Goal: Transaction & Acquisition: Purchase product/service

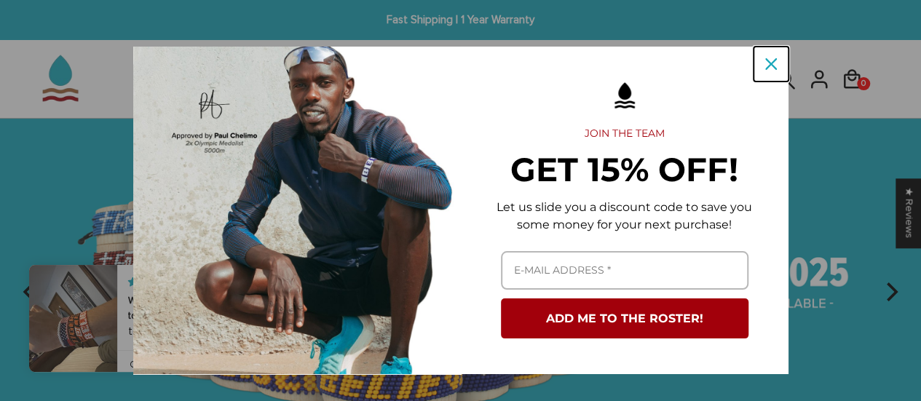
click at [765, 65] on icon "close icon" at bounding box center [771, 64] width 12 height 12
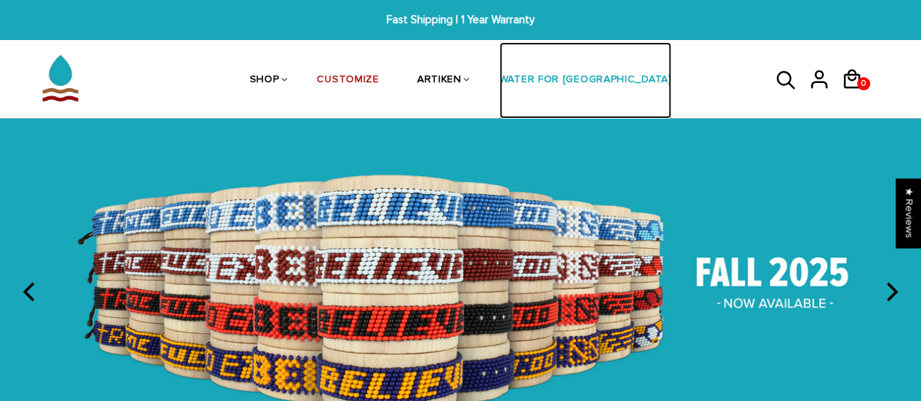
click at [590, 77] on link "WATER FOR [GEOGRAPHIC_DATA]" at bounding box center [585, 80] width 172 height 77
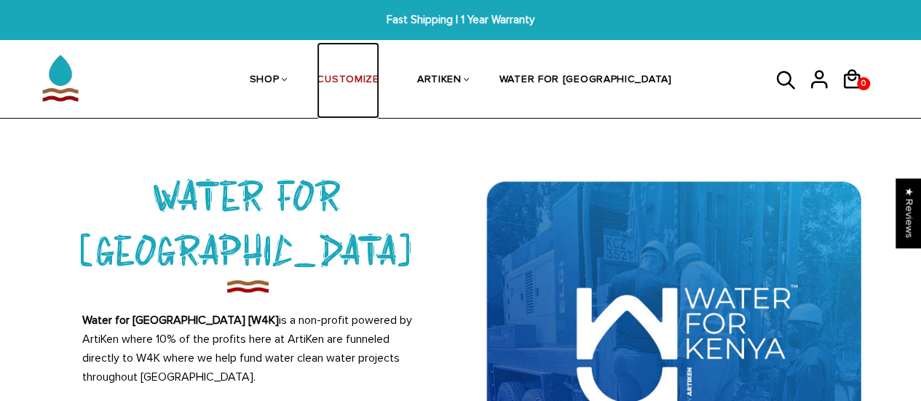
click at [378, 76] on link "CUSTOMIZE" at bounding box center [348, 80] width 62 height 77
click at [374, 82] on link "CUSTOMIZE" at bounding box center [348, 80] width 62 height 77
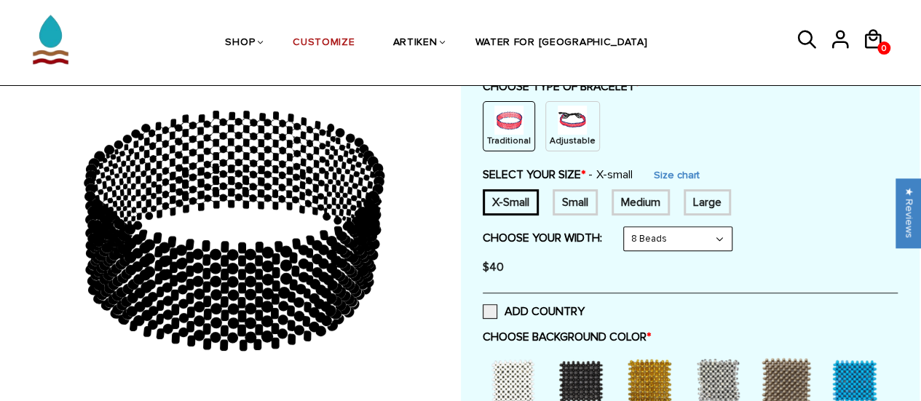
scroll to position [146, 0]
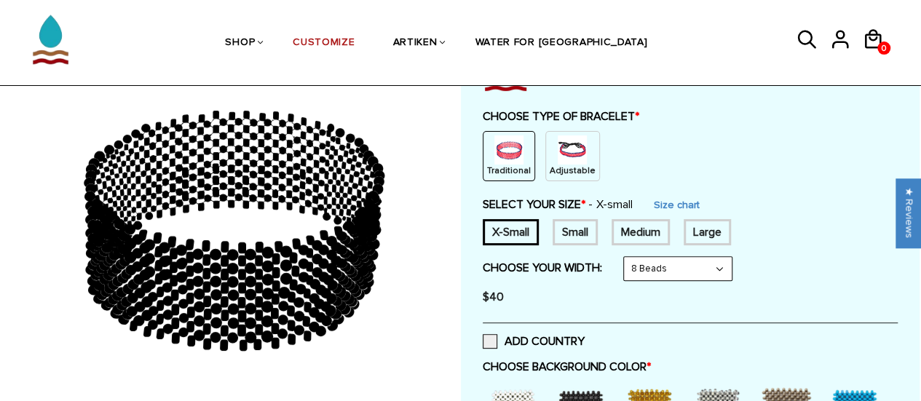
click at [510, 160] on img at bounding box center [508, 149] width 29 height 29
click at [639, 226] on div "Medium" at bounding box center [640, 232] width 58 height 26
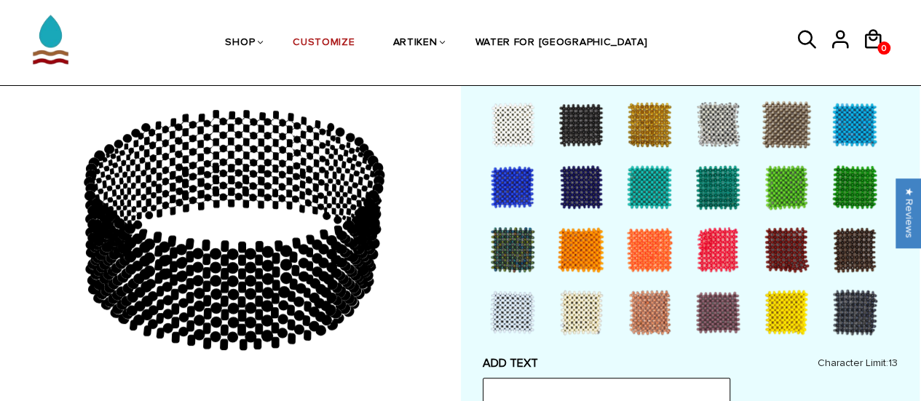
scroll to position [437, 0]
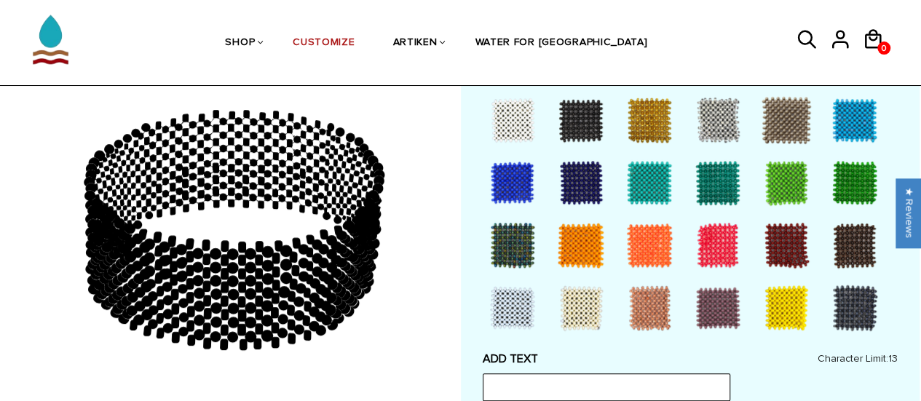
click at [792, 305] on div at bounding box center [786, 308] width 58 height 58
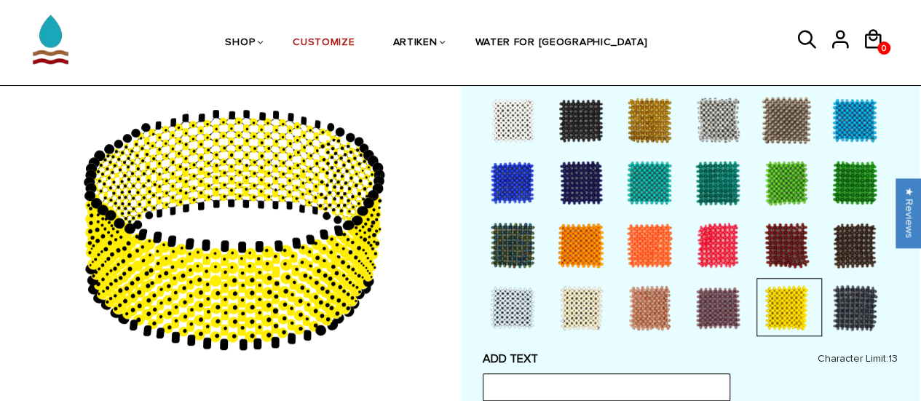
click at [788, 243] on div at bounding box center [786, 245] width 58 height 58
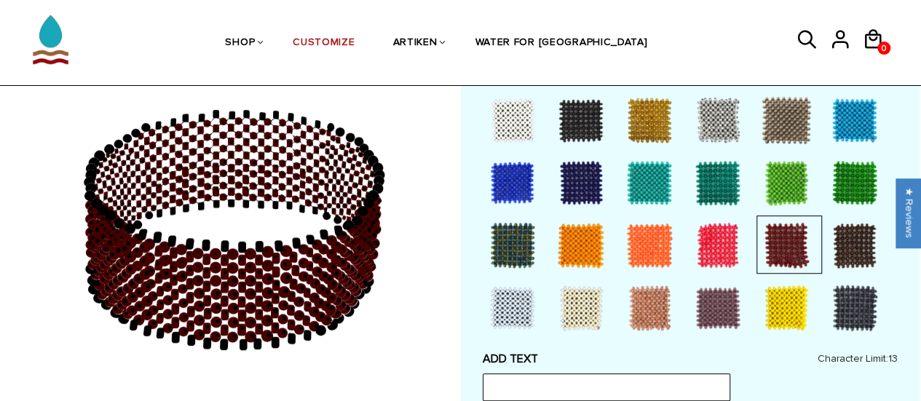
click at [722, 309] on div at bounding box center [718, 308] width 58 height 58
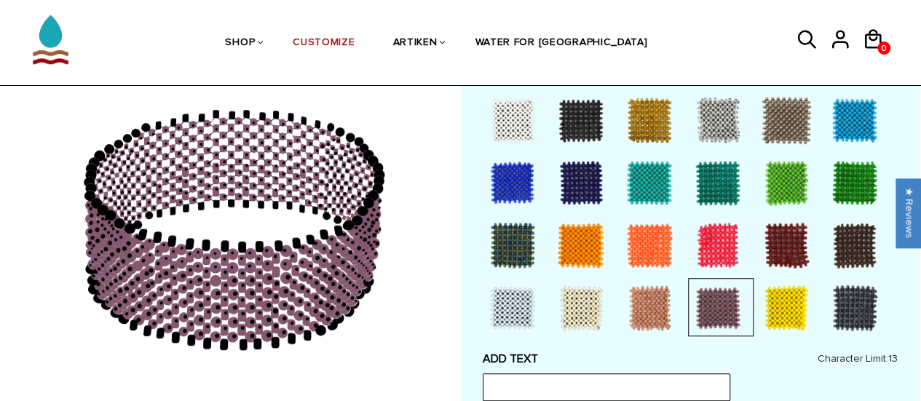
click at [766, 311] on div at bounding box center [786, 308] width 58 height 58
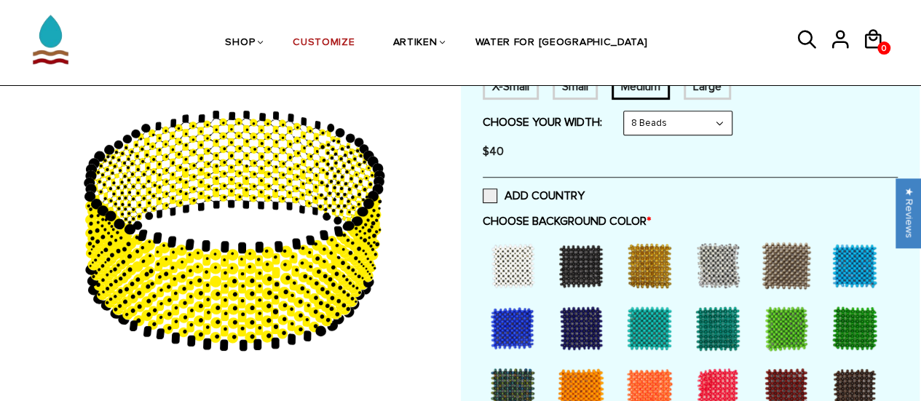
scroll to position [0, 0]
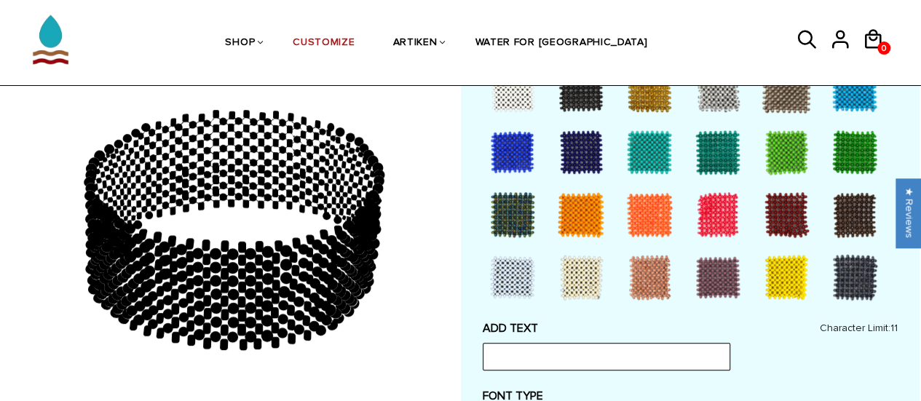
scroll to position [437, 0]
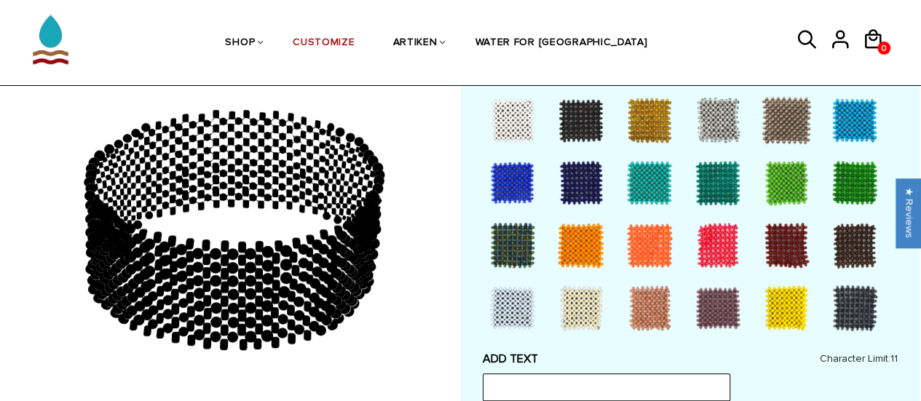
click at [718, 303] on div at bounding box center [718, 308] width 58 height 58
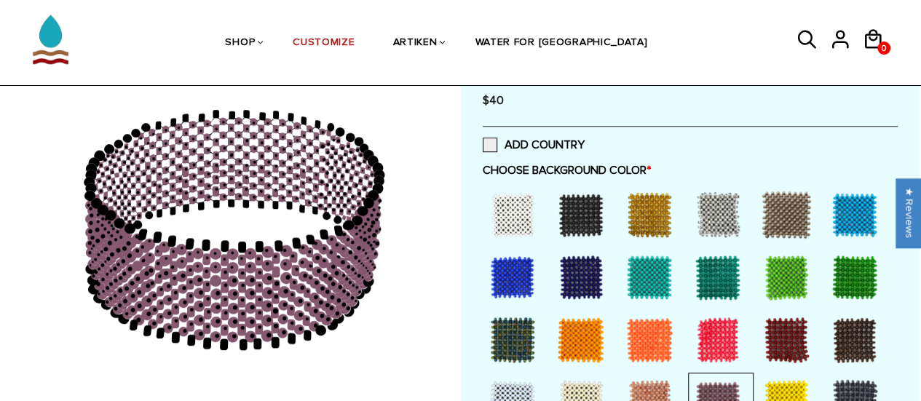
scroll to position [408, 0]
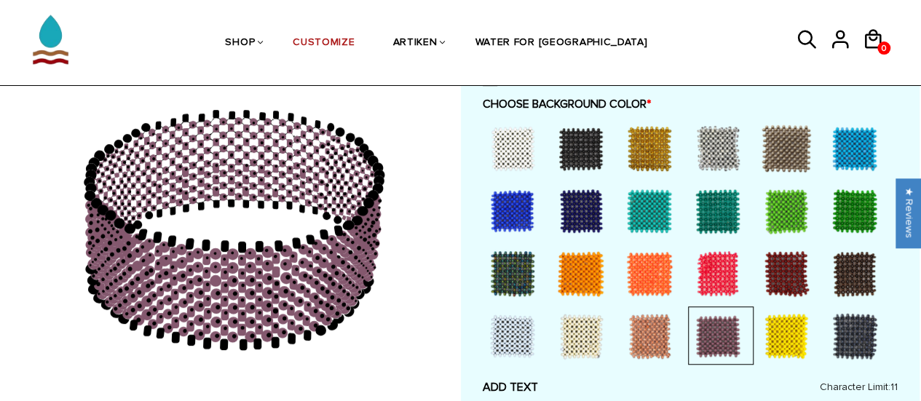
click at [790, 330] on div at bounding box center [786, 336] width 58 height 58
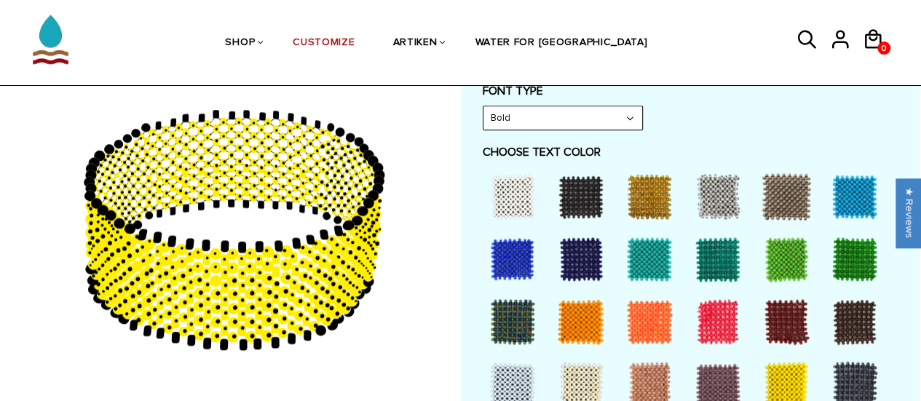
scroll to position [845, 0]
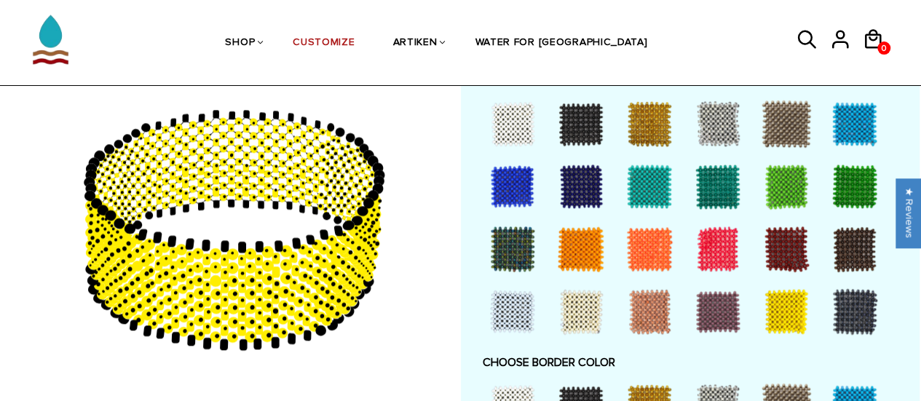
click at [709, 310] on div at bounding box center [718, 311] width 58 height 58
